Goal: Task Accomplishment & Management: Manage account settings

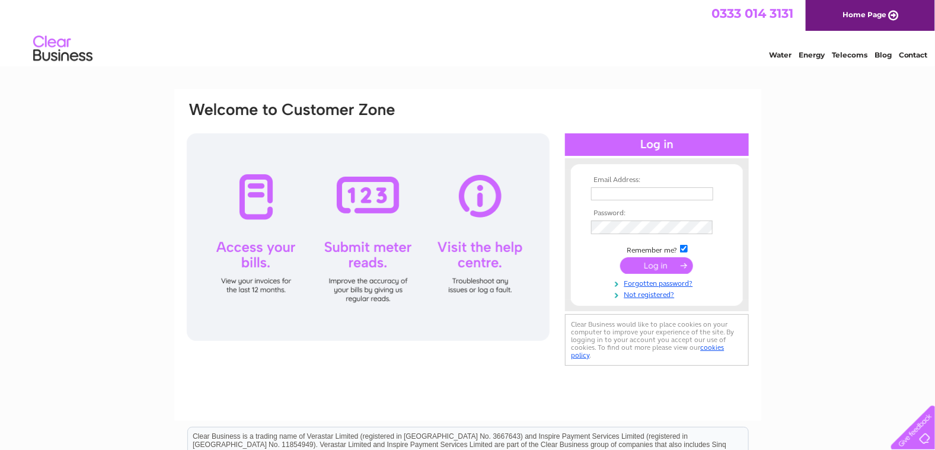
click at [600, 194] on input "text" at bounding box center [652, 193] width 122 height 13
type input "davidandsueball@aol.com"
click at [656, 269] on input "submit" at bounding box center [656, 266] width 73 height 17
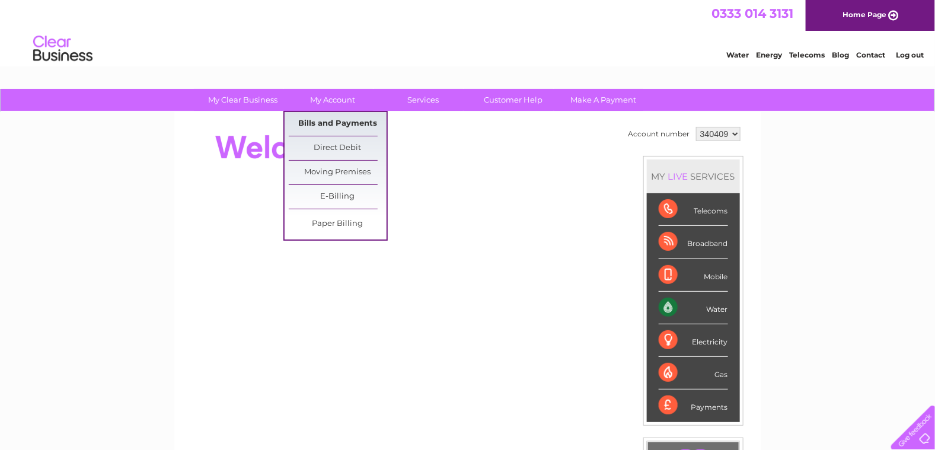
click at [337, 123] on link "Bills and Payments" at bounding box center [338, 124] width 98 height 24
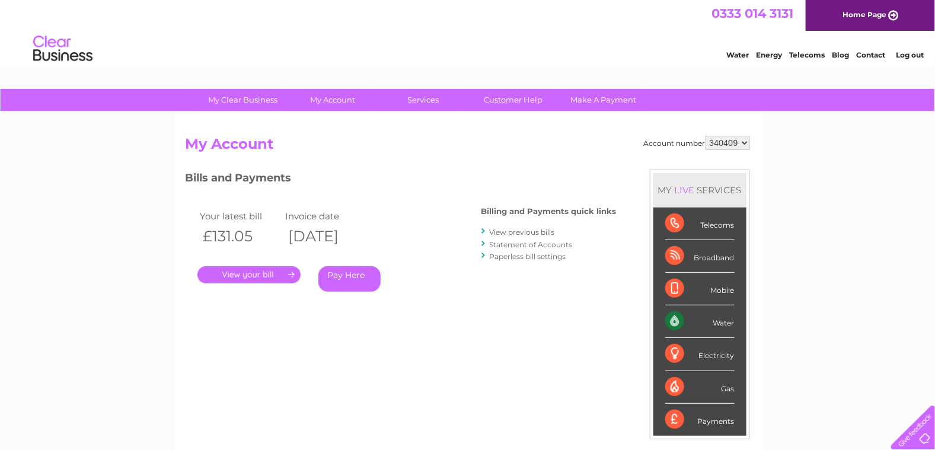
click at [244, 270] on link "." at bounding box center [248, 274] width 103 height 17
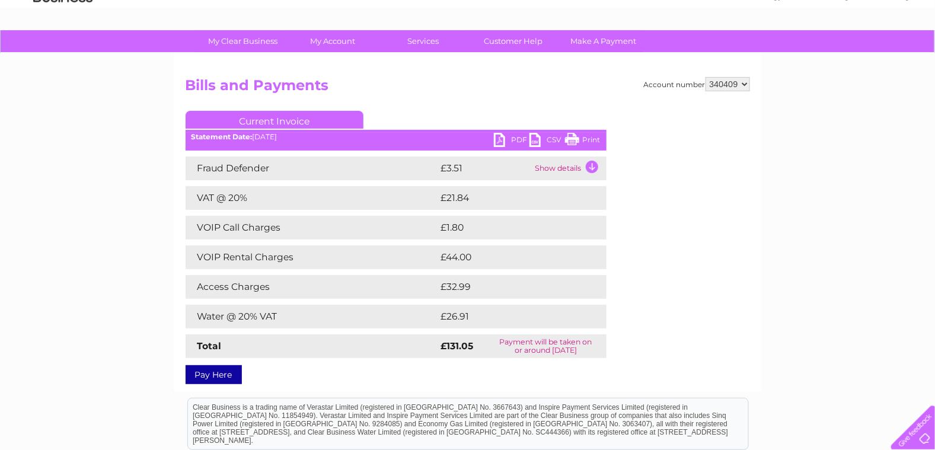
scroll to position [118, 0]
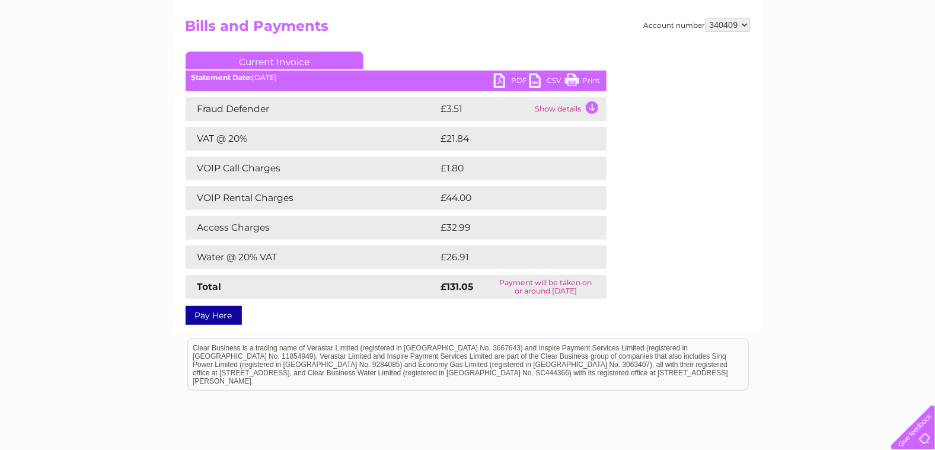
click at [511, 77] on link "PDF" at bounding box center [512, 82] width 36 height 17
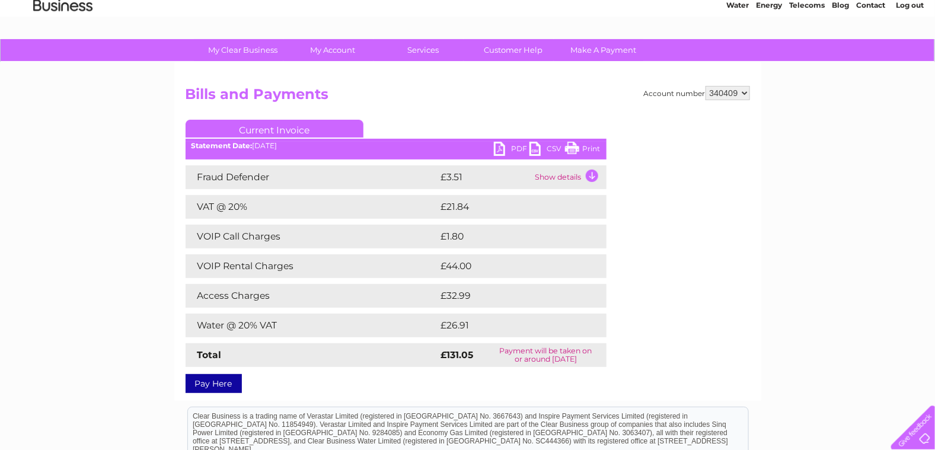
scroll to position [0, 0]
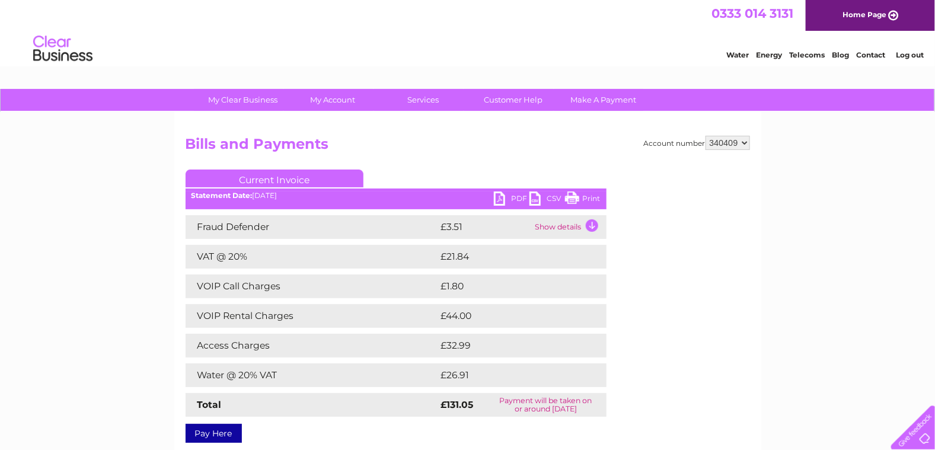
click at [917, 54] on link "Log out" at bounding box center [910, 54] width 28 height 9
